Goal: Task Accomplishment & Management: Complete application form

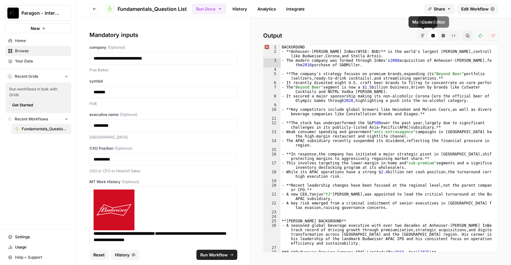
click at [421, 35] on icon "button" at bounding box center [422, 35] width 3 height 3
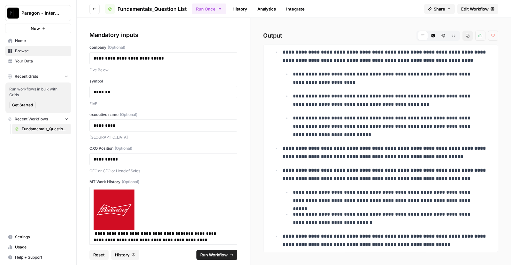
scroll to position [64, 0]
click at [291, 98] on li "**********" at bounding box center [390, 100] width 198 height 17
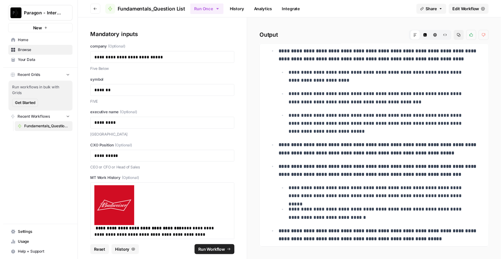
scroll to position [0, 0]
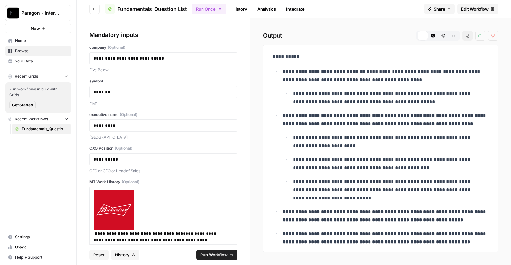
click at [240, 10] on link "History" at bounding box center [239, 9] width 22 height 10
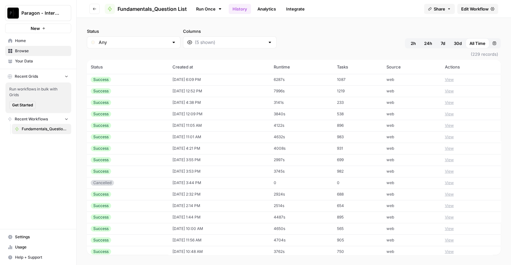
click at [198, 79] on td "[DATE] 6:09 PM" at bounding box center [218, 79] width 101 height 11
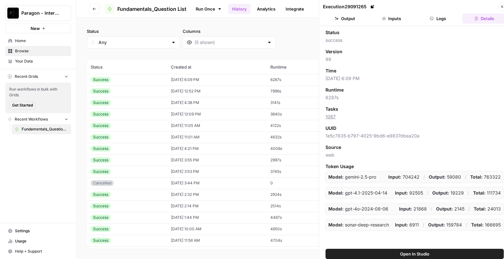
click at [345, 20] on button "Output" at bounding box center [345, 18] width 44 height 10
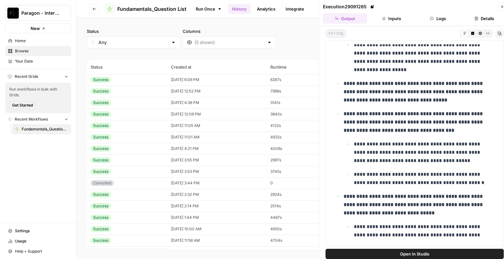
scroll to position [168, 0]
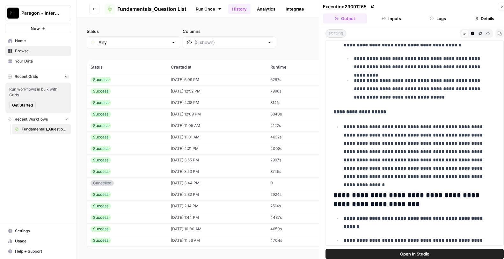
click at [350, 111] on strong "**********" at bounding box center [360, 111] width 53 height 5
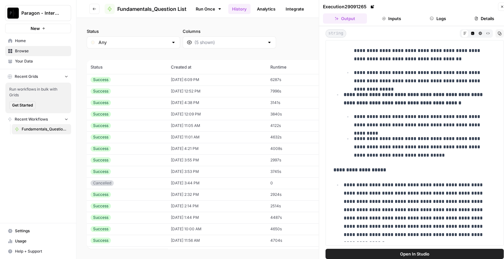
scroll to position [434, 0]
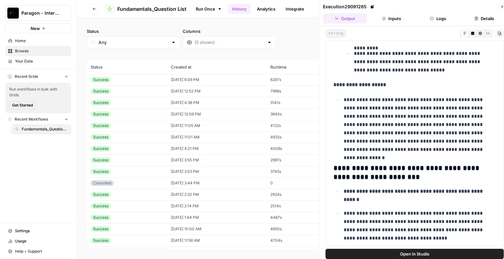
drag, startPoint x: 342, startPoint y: 67, endPoint x: 437, endPoint y: 67, distance: 94.8
copy ul "**********"
click at [42, 14] on span "Paragon - Internal Usage" at bounding box center [40, 13] width 39 height 6
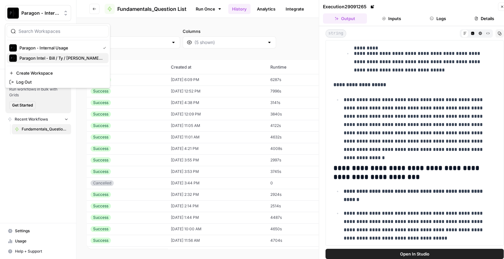
click at [53, 56] on span "Paragon Intel - Bill / Ty / Colby R&D" at bounding box center [61, 58] width 84 height 6
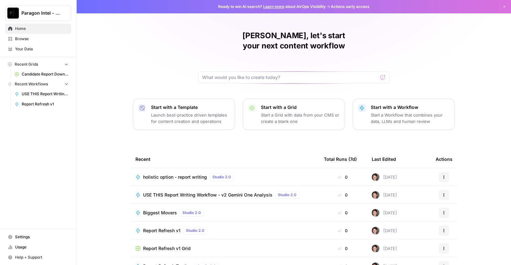
click at [177, 192] on span "USE THIS Report Writing Workflow - v2 Gemini One Analysis" at bounding box center [207, 195] width 129 height 6
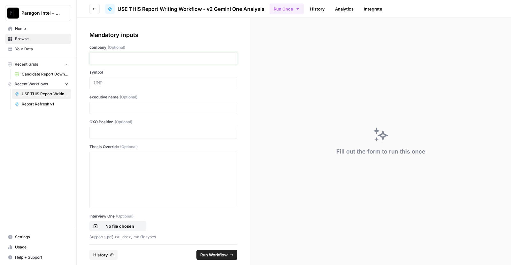
click at [154, 58] on p at bounding box center [162, 58] width 139 height 6
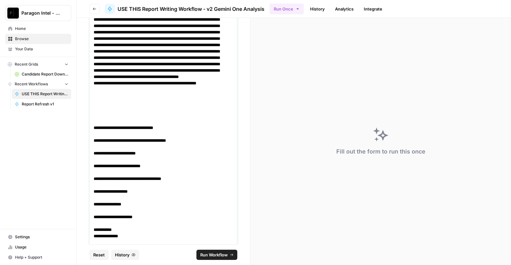
scroll to position [151, 0]
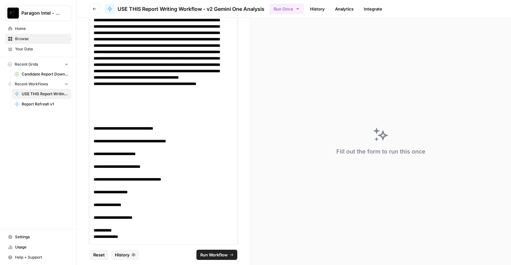
click at [150, 103] on p "**********" at bounding box center [159, 61] width 133 height 115
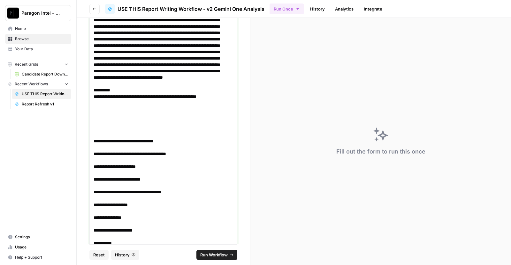
click at [115, 132] on p at bounding box center [162, 135] width 139 height 6
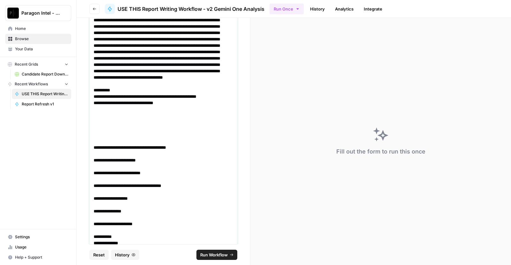
click at [94, 143] on p at bounding box center [162, 141] width 139 height 6
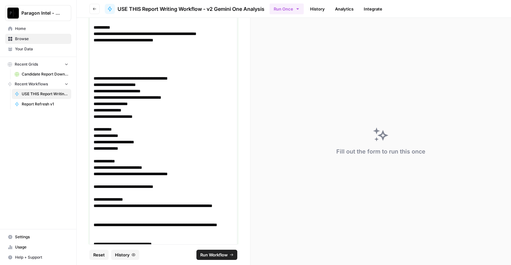
scroll to position [213, 0]
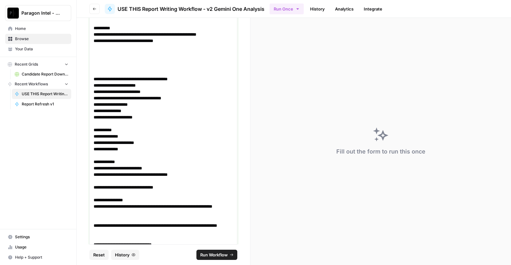
click at [96, 182] on p at bounding box center [162, 181] width 139 height 6
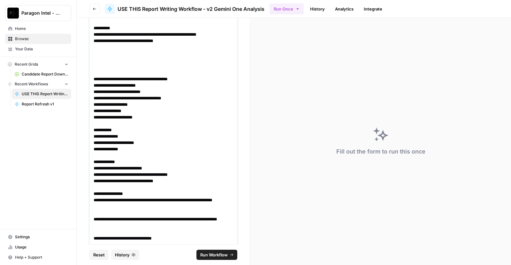
click at [96, 187] on p at bounding box center [162, 187] width 139 height 6
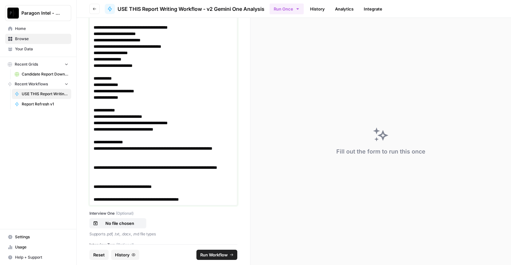
scroll to position [265, 0]
click at [94, 165] on p "**********" at bounding box center [159, 171] width 133 height 13
click at [94, 162] on p at bounding box center [162, 161] width 139 height 6
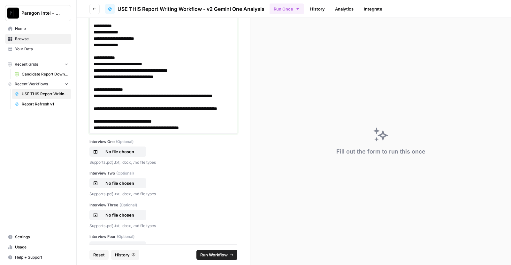
scroll to position [323, 0]
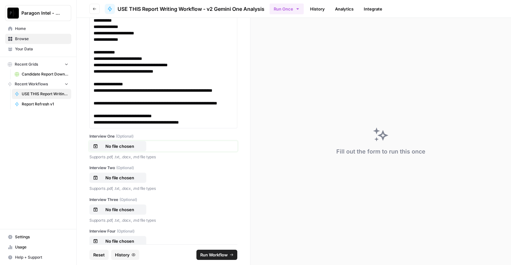
click at [112, 146] on p "No file chosen" at bounding box center [119, 146] width 41 height 6
click at [112, 180] on p "No file chosen" at bounding box center [119, 178] width 41 height 6
click at [125, 209] on p "No file chosen" at bounding box center [119, 210] width 41 height 6
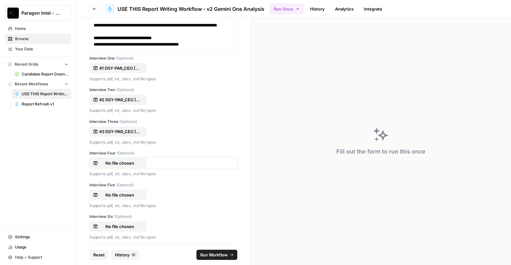
click at [123, 161] on p "No file chosen" at bounding box center [119, 163] width 41 height 6
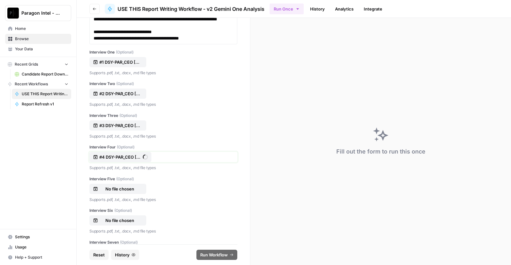
scroll to position [412, 0]
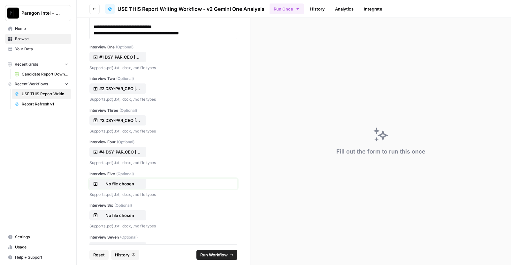
click at [132, 185] on p "No file chosen" at bounding box center [119, 184] width 41 height 6
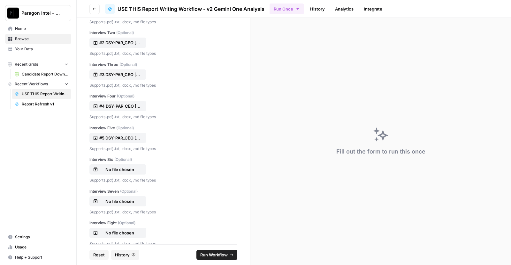
click at [111, 163] on div "Interview Six (Optional) No file chosen Supports .pdf, .txt, .docx, .md file ty…" at bounding box center [163, 170] width 148 height 27
click at [110, 170] on p "No file chosen" at bounding box center [119, 170] width 41 height 6
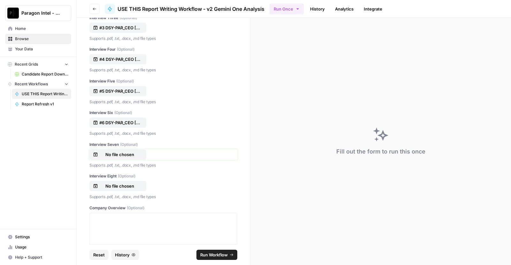
click at [124, 150] on button "No file chosen" at bounding box center [117, 155] width 57 height 10
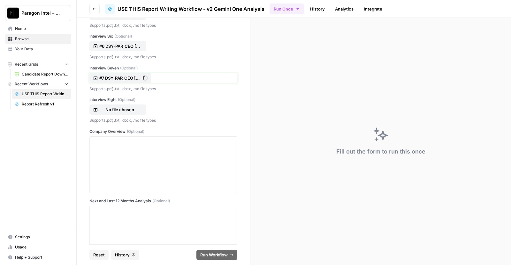
scroll to position [585, 0]
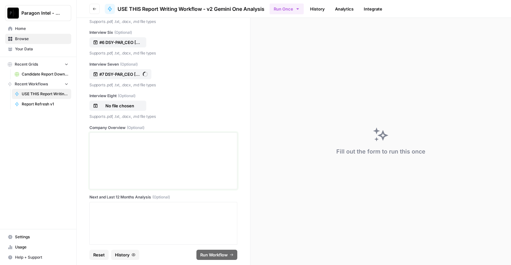
click at [140, 169] on div at bounding box center [162, 161] width 139 height 51
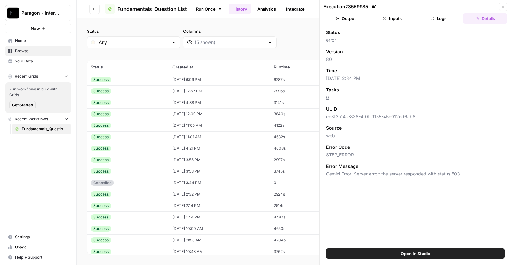
click at [241, 4] on link "History" at bounding box center [239, 9] width 22 height 10
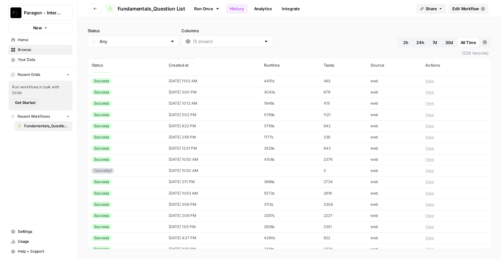
scroll to position [476, 0]
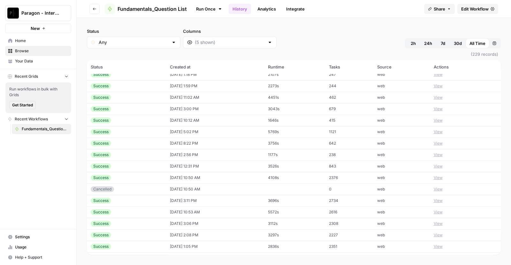
click at [201, 120] on td "[DATE] 10:12 AM" at bounding box center [215, 120] width 98 height 11
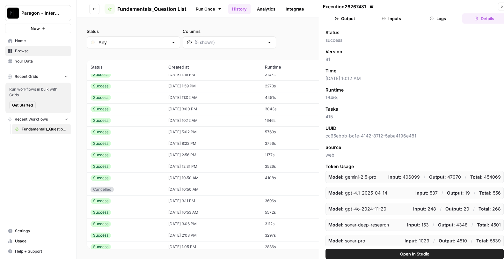
click at [349, 19] on button "Output" at bounding box center [345, 18] width 44 height 10
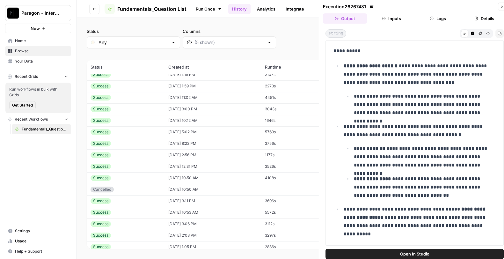
click at [216, 108] on td "[DATE] 3:00 PM" at bounding box center [213, 108] width 96 height 11
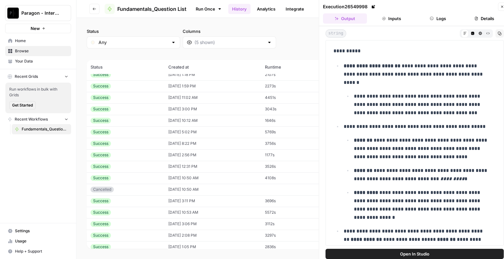
click at [214, 97] on td "[DATE] 11:02 AM" at bounding box center [213, 97] width 96 height 11
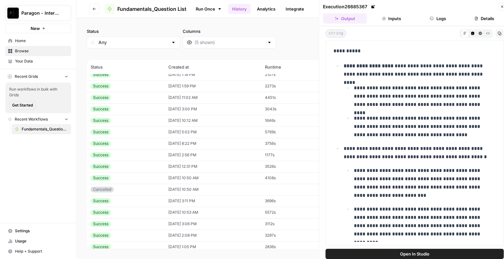
scroll to position [468, 0]
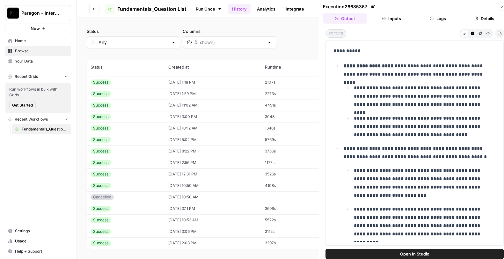
click at [213, 95] on td "[DATE] 1:59 PM" at bounding box center [213, 93] width 96 height 11
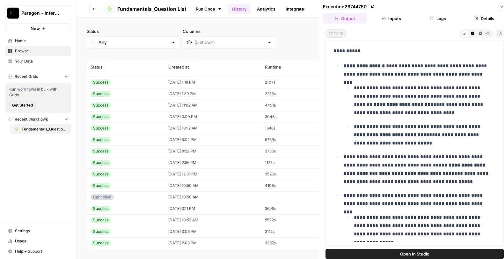
click at [207, 82] on td "[DATE] 1:18 PM" at bounding box center [213, 82] width 96 height 11
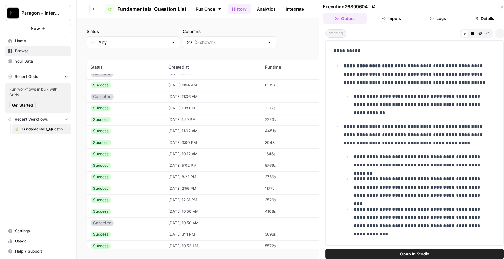
scroll to position [435, 0]
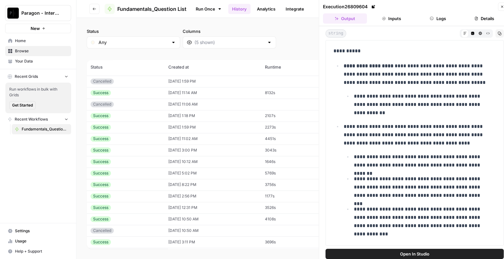
click at [196, 94] on td "[DATE] 11:14 AM" at bounding box center [213, 92] width 96 height 11
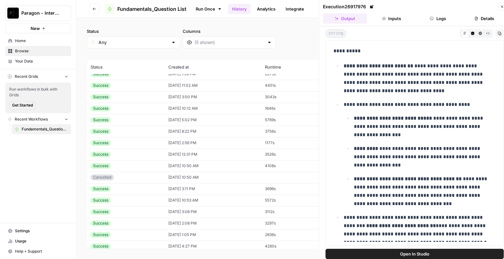
scroll to position [488, 0]
click at [186, 168] on td "[DATE] 10:50 AM" at bounding box center [213, 165] width 96 height 11
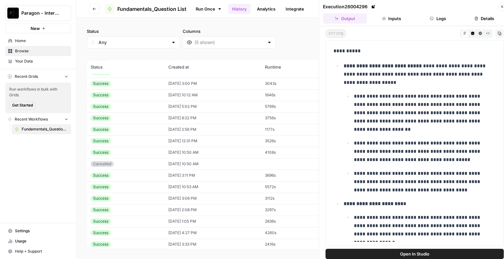
scroll to position [505, 0]
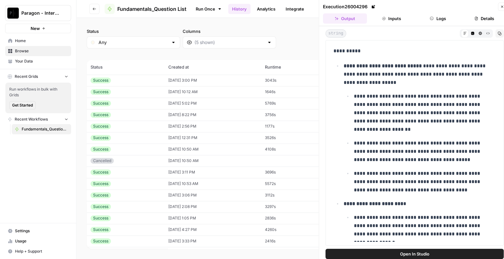
click at [196, 175] on td "[DATE] 3:11 PM" at bounding box center [213, 172] width 96 height 11
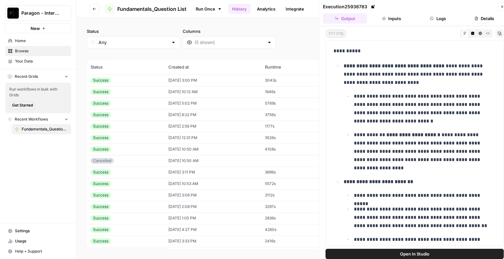
click at [192, 183] on td "[DATE] 10:53 AM" at bounding box center [213, 183] width 96 height 11
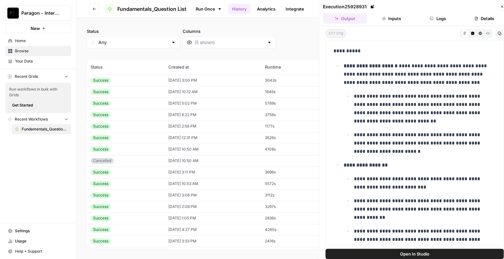
click at [188, 168] on td "[DATE] 3:11 PM" at bounding box center [213, 172] width 96 height 11
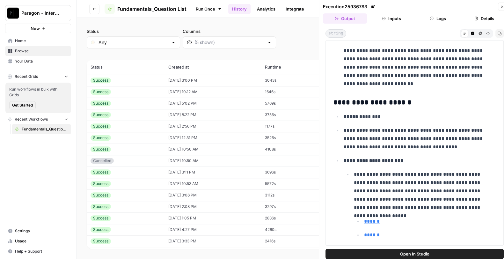
scroll to position [913, 0]
click at [261, 180] on td "[DATE] 10:53 AM" at bounding box center [213, 183] width 96 height 11
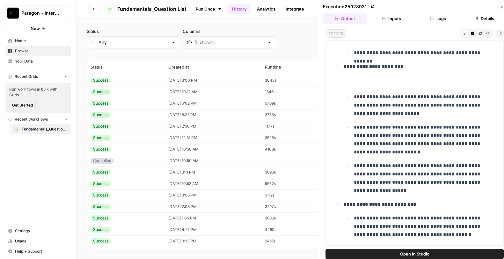
scroll to position [831, 0]
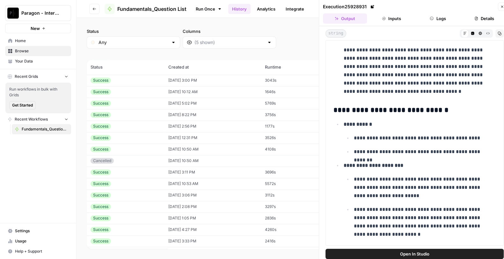
click at [250, 198] on td "[DATE] 3:06 PM" at bounding box center [213, 195] width 96 height 11
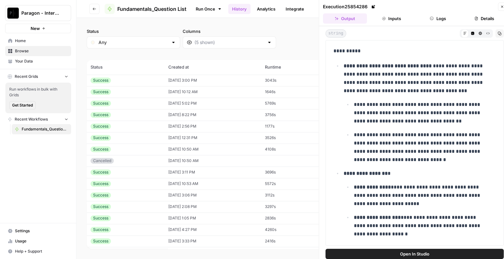
click at [243, 204] on td "[DATE] 2:08 PM" at bounding box center [213, 206] width 96 height 11
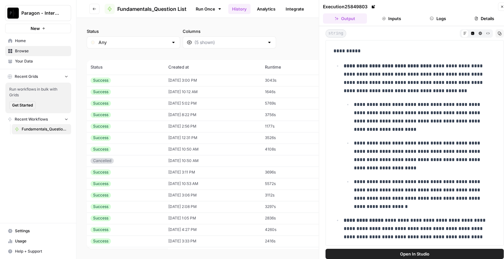
click at [236, 216] on td "[DATE] 1:05 PM" at bounding box center [213, 218] width 96 height 11
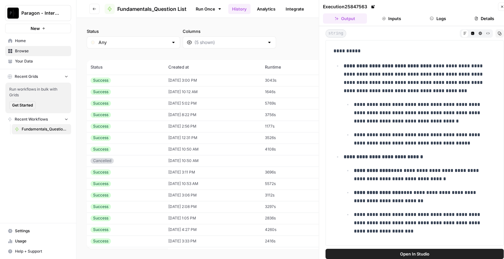
click at [230, 231] on td "[DATE] 4:27 PM" at bounding box center [213, 229] width 96 height 11
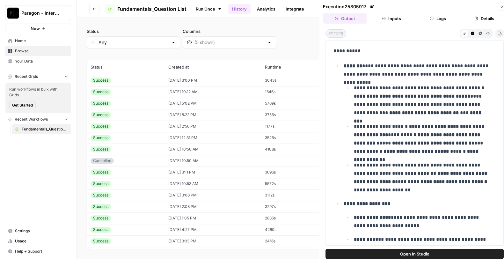
click at [191, 145] on td "[DATE] 10:50 AM" at bounding box center [213, 149] width 96 height 11
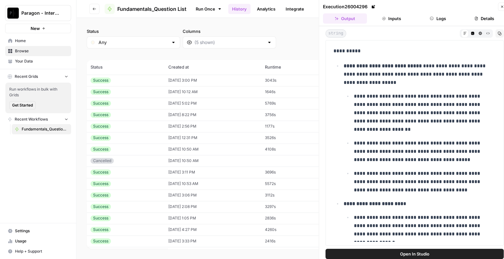
click at [183, 127] on td "[DATE] 2:56 PM" at bounding box center [213, 126] width 96 height 11
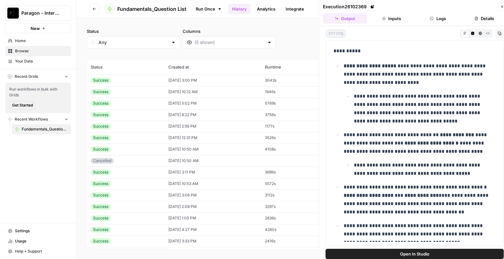
click at [176, 109] on td "[DATE] 8:22 PM" at bounding box center [213, 114] width 96 height 11
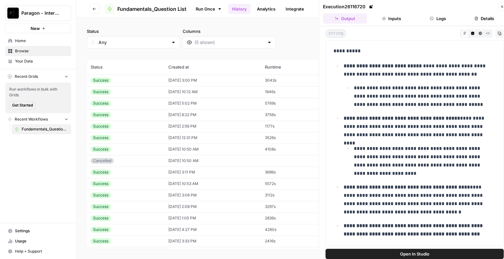
click at [177, 95] on td "[DATE] 10:12 AM" at bounding box center [213, 91] width 96 height 11
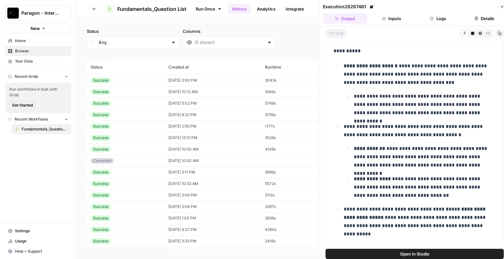
click at [183, 136] on td "[DATE] 12:31 PM" at bounding box center [213, 137] width 96 height 11
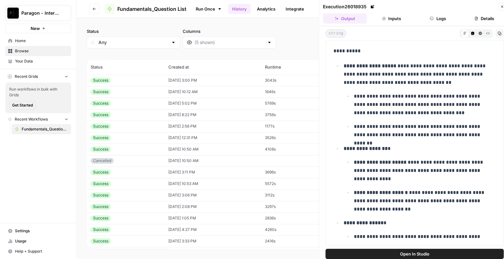
click at [183, 119] on td "[DATE] 8:22 PM" at bounding box center [213, 114] width 96 height 11
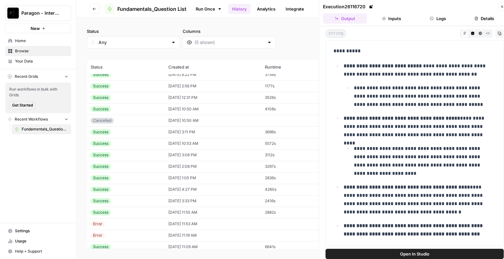
scroll to position [578, 0]
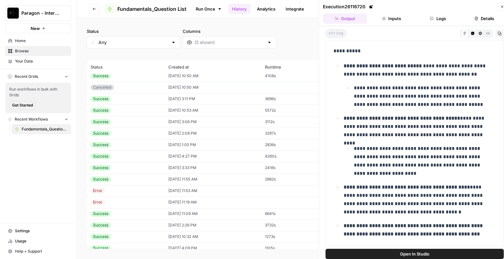
click at [170, 144] on td "[DATE] 1:05 PM" at bounding box center [213, 144] width 96 height 11
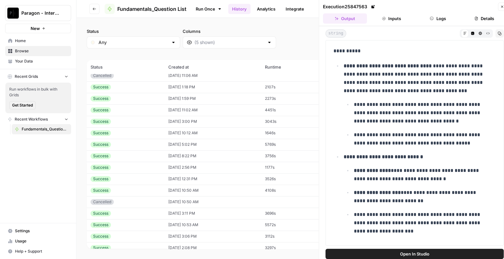
scroll to position [463, 0]
click at [165, 111] on td "[DATE] 11:02 AM" at bounding box center [213, 110] width 96 height 11
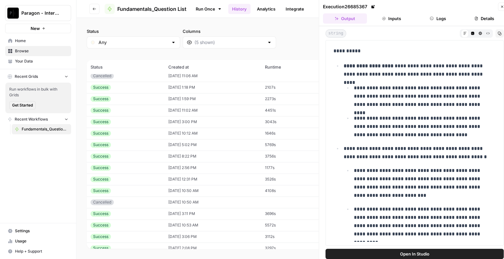
click at [165, 123] on td "[DATE] 3:00 PM" at bounding box center [213, 121] width 96 height 11
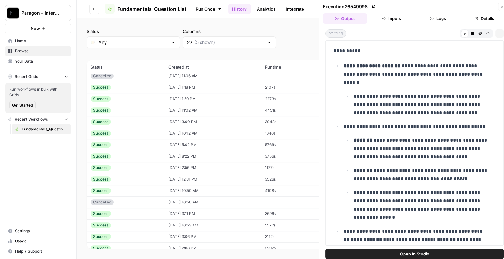
click at [165, 131] on td "[DATE] 10:12 AM" at bounding box center [213, 133] width 96 height 11
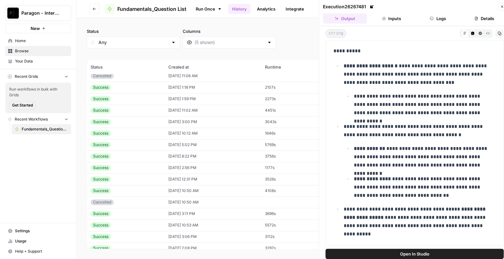
click at [157, 145] on td "Success" at bounding box center [126, 144] width 78 height 11
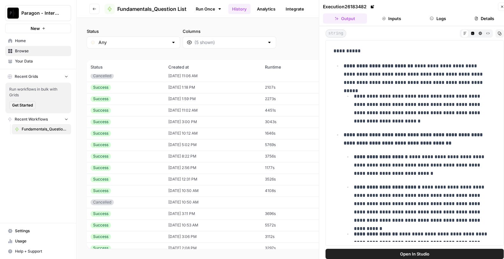
click at [165, 145] on td "[DATE] 5:02 PM" at bounding box center [213, 144] width 96 height 11
click at [165, 133] on td "[DATE] 10:12 AM" at bounding box center [213, 133] width 96 height 11
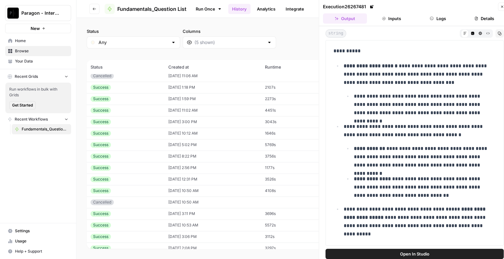
click at [165, 110] on td "[DATE] 11:02 AM" at bounding box center [213, 110] width 96 height 11
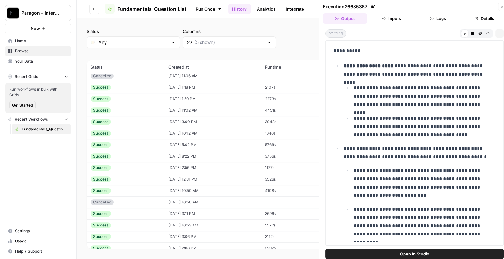
click at [166, 96] on td "[DATE] 1:59 PM" at bounding box center [213, 98] width 96 height 11
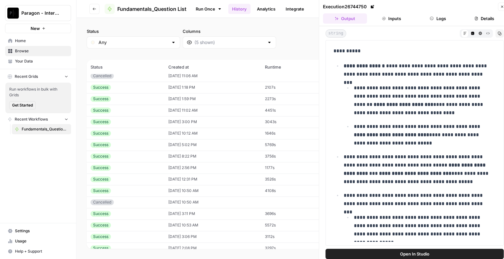
click at [166, 107] on td "[DATE] 11:02 AM" at bounding box center [213, 110] width 96 height 11
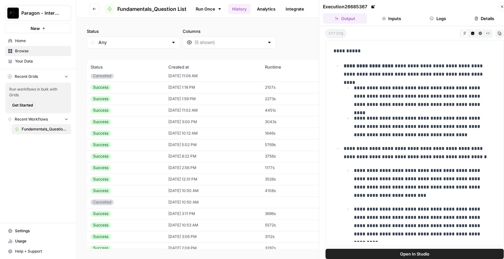
click at [166, 95] on td "[DATE] 1:59 PM" at bounding box center [213, 98] width 96 height 11
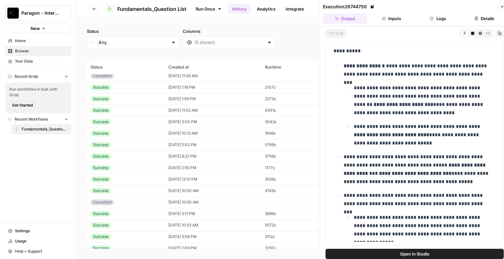
click at [165, 109] on td "[DATE] 11:02 AM" at bounding box center [213, 110] width 96 height 11
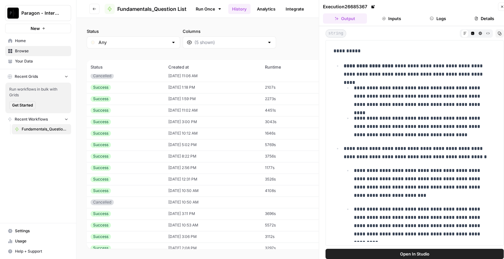
click at [165, 128] on td "[DATE] 10:12 AM" at bounding box center [213, 133] width 96 height 11
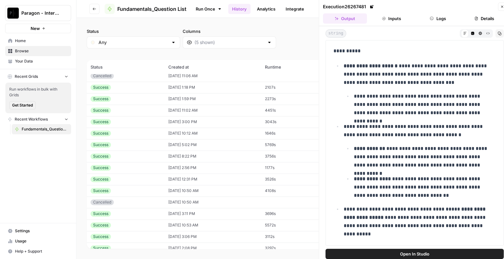
click at [165, 117] on td "[DATE] 3:00 PM" at bounding box center [213, 121] width 96 height 11
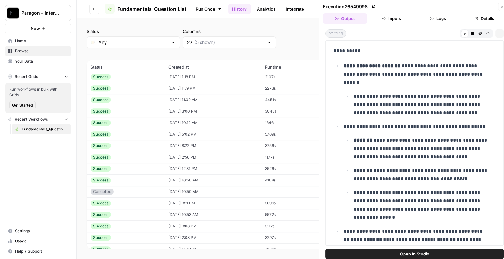
scroll to position [474, 0]
click at [156, 137] on td "Success" at bounding box center [126, 134] width 78 height 11
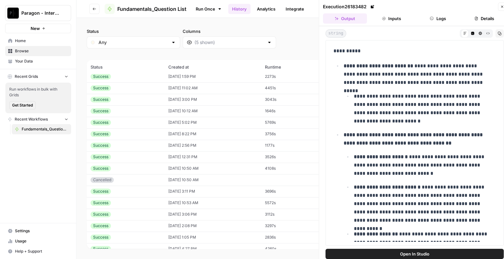
scroll to position [486, 0]
click at [156, 136] on td "Success" at bounding box center [126, 133] width 78 height 11
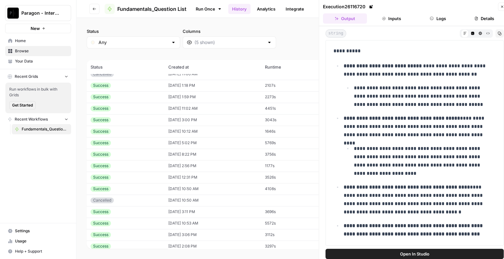
scroll to position [465, 0]
click at [148, 115] on td "Success" at bounding box center [126, 120] width 78 height 11
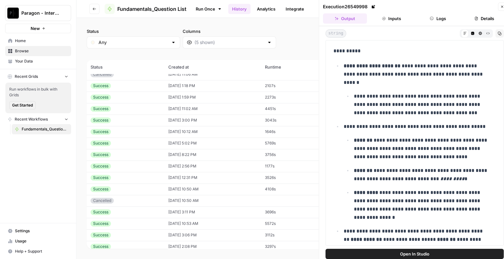
click at [149, 107] on div "Success" at bounding box center [126, 109] width 70 height 6
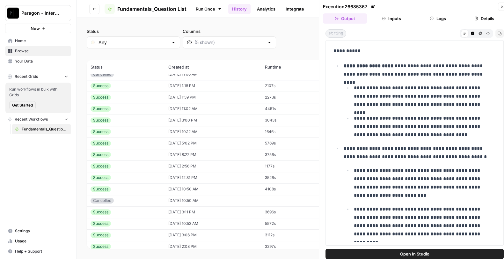
click at [150, 95] on div "Success" at bounding box center [126, 97] width 70 height 6
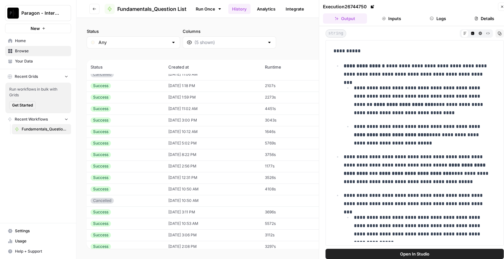
click at [150, 89] on td "Success" at bounding box center [126, 85] width 78 height 11
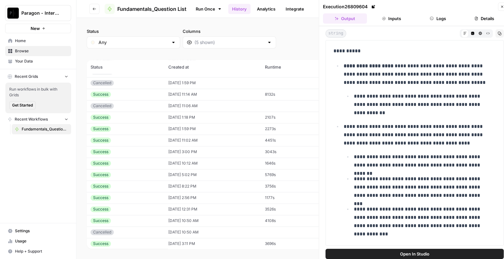
scroll to position [429, 0]
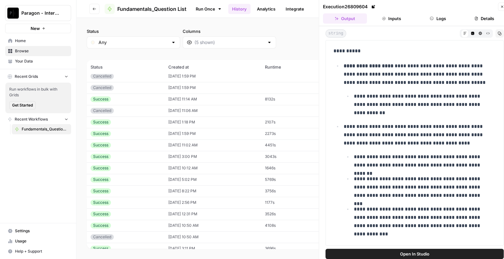
click at [148, 97] on div "Success" at bounding box center [126, 99] width 70 height 6
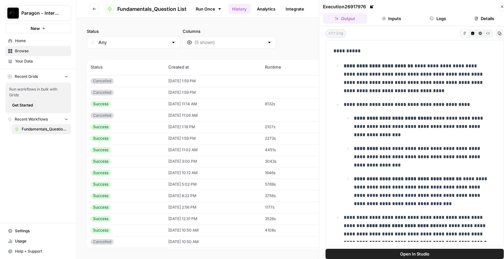
scroll to position [424, 0]
click at [144, 118] on td "Cancelled" at bounding box center [126, 115] width 78 height 11
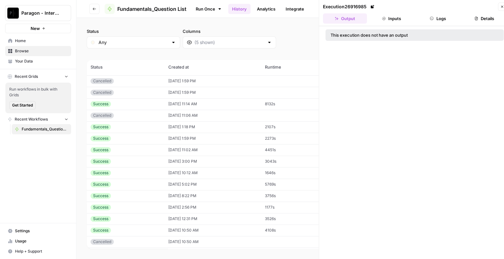
click at [144, 93] on div "Cancelled" at bounding box center [126, 93] width 70 height 6
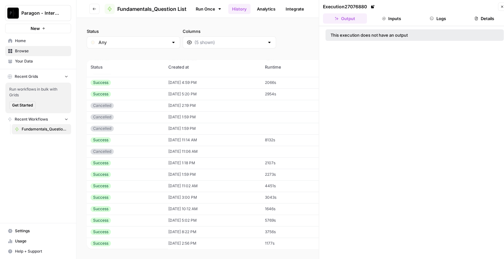
scroll to position [387, 0]
click at [144, 93] on div "Success" at bounding box center [126, 95] width 70 height 6
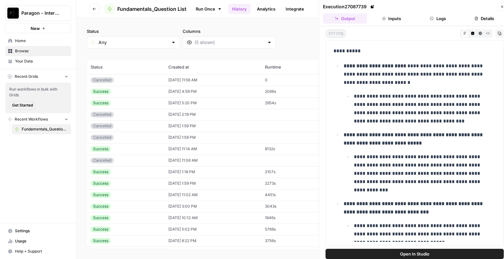
scroll to position [378, 0]
click at [144, 94] on div "Success" at bounding box center [126, 92] width 70 height 6
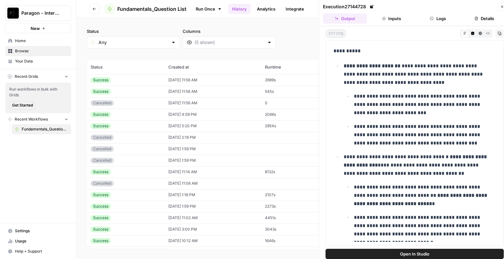
scroll to position [355, 0]
click at [144, 93] on div "Success" at bounding box center [126, 92] width 70 height 6
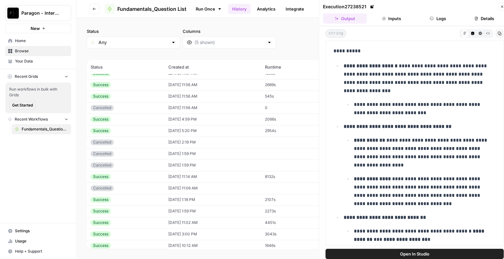
scroll to position [348, 0]
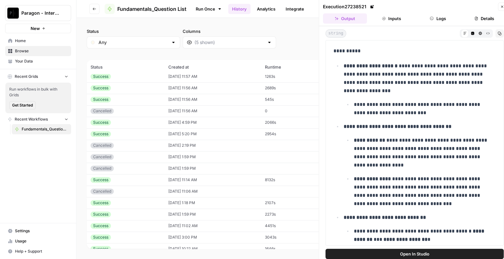
click at [144, 85] on div "Success" at bounding box center [126, 88] width 70 height 6
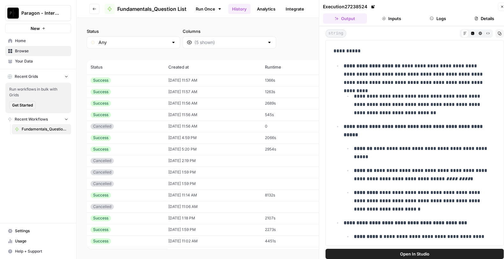
scroll to position [331, 0]
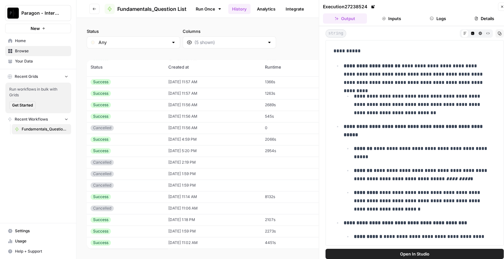
click at [142, 92] on div "Success" at bounding box center [126, 94] width 70 height 6
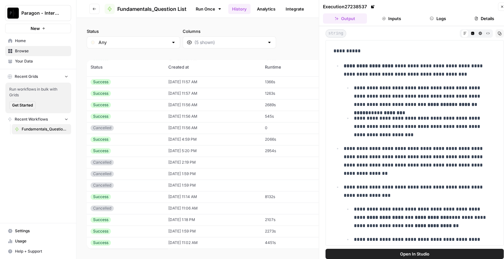
click at [145, 83] on div "Success" at bounding box center [126, 82] width 70 height 6
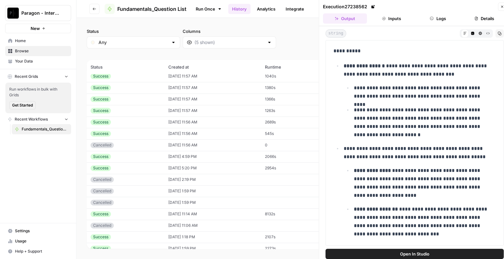
scroll to position [313, 0]
click at [144, 91] on td "Success" at bounding box center [126, 87] width 78 height 11
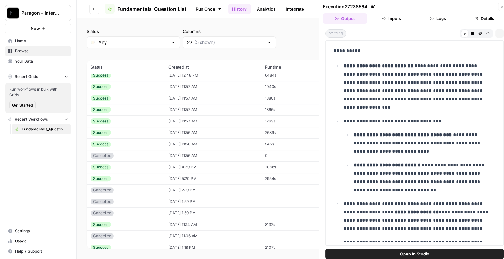
scroll to position [306, 0]
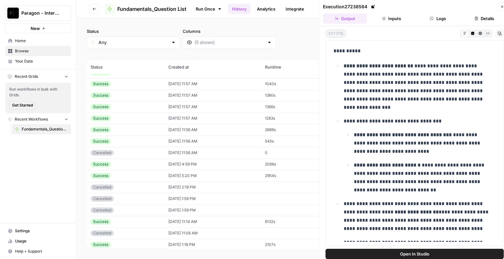
click at [140, 83] on div "Success" at bounding box center [126, 84] width 70 height 6
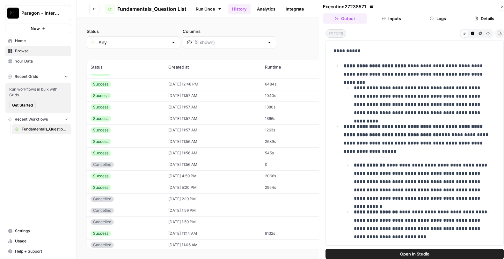
scroll to position [295, 0]
click at [140, 83] on div "Success" at bounding box center [126, 84] width 70 height 6
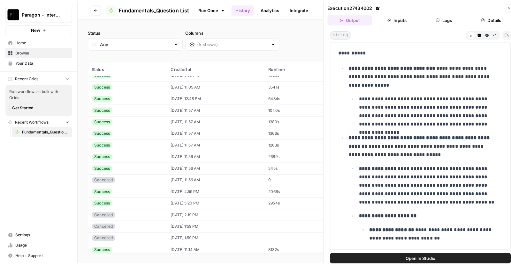
scroll to position [282, 0]
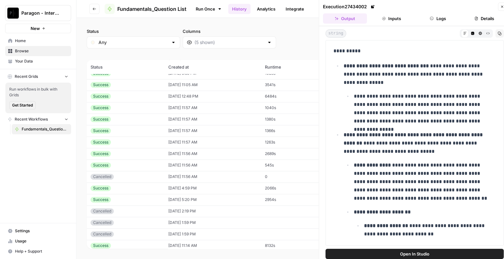
click at [140, 83] on div "Success" at bounding box center [126, 85] width 70 height 6
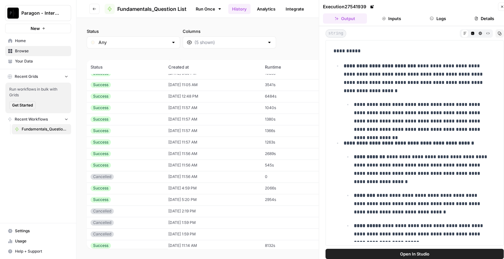
click at [54, 50] on span "Browse" at bounding box center [41, 51] width 53 height 6
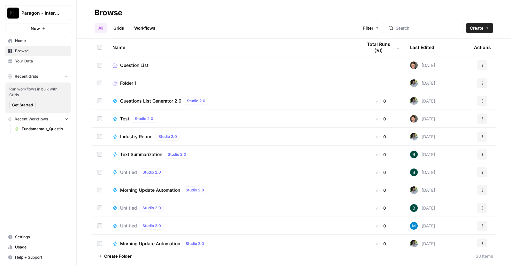
click at [154, 61] on td "Question List" at bounding box center [232, 65] width 250 height 18
click at [141, 66] on span "Question List" at bounding box center [134, 65] width 28 height 6
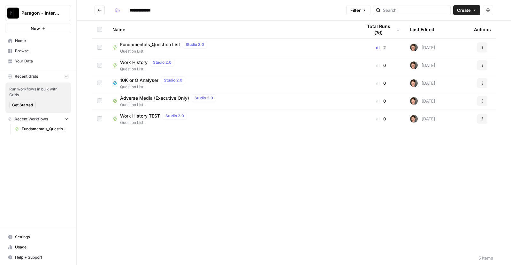
click at [150, 45] on span "Fundamentals_Question List" at bounding box center [150, 44] width 60 height 6
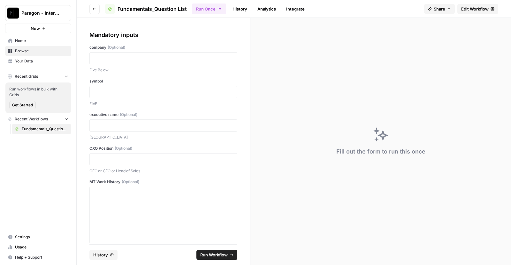
click at [139, 62] on div at bounding box center [163, 58] width 148 height 12
click at [137, 61] on p at bounding box center [162, 58] width 139 height 6
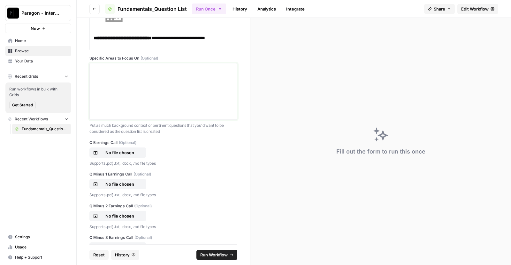
scroll to position [361, 0]
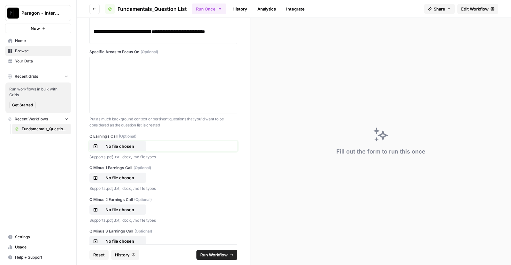
click at [133, 144] on p "No file chosen" at bounding box center [119, 146] width 41 height 6
click at [116, 149] on button "No file chosen" at bounding box center [117, 146] width 57 height 10
